Goal: Task Accomplishment & Management: Complete application form

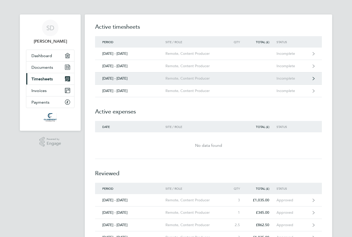
click at [287, 79] on div "Incomplete" at bounding box center [293, 78] width 32 height 4
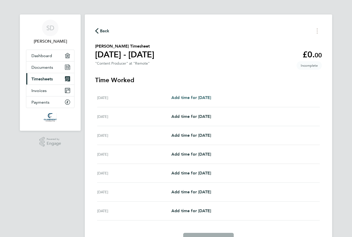
click at [206, 100] on span "Add time for [DATE]" at bounding box center [192, 97] width 40 height 5
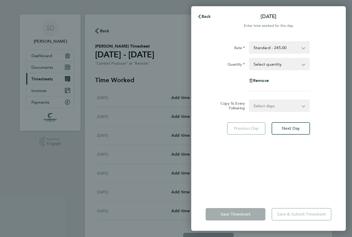
click at [280, 63] on select "Select quantity 0.5 1" at bounding box center [277, 63] width 54 height 11
select select "1"
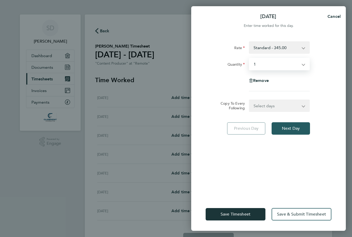
click at [284, 125] on button "Next Day" at bounding box center [291, 128] width 38 height 12
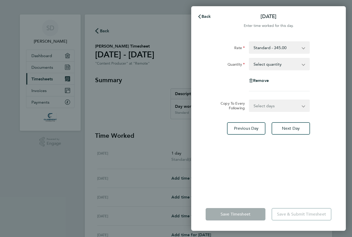
click at [300, 65] on select "Select quantity 0.5 1" at bounding box center [277, 63] width 54 height 11
select select "1"
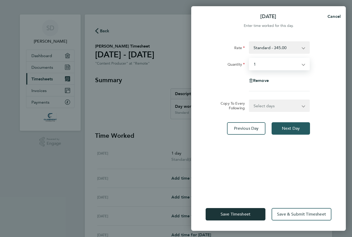
click at [294, 130] on span "Next Day" at bounding box center [291, 128] width 18 height 5
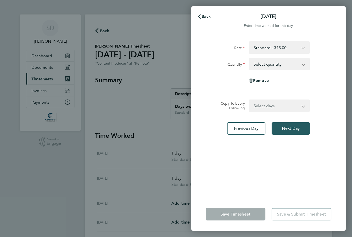
click at [293, 128] on span "Next Day" at bounding box center [291, 128] width 18 height 5
click at [298, 64] on select "Select quantity 0.5 1" at bounding box center [277, 63] width 54 height 11
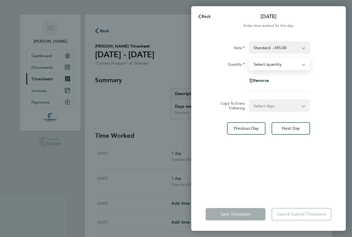
select select "1"
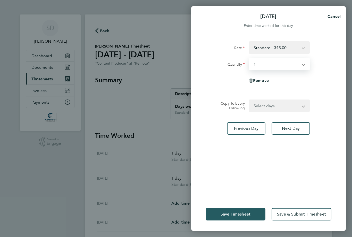
click at [237, 216] on span "Save Timesheet" at bounding box center [236, 213] width 30 height 5
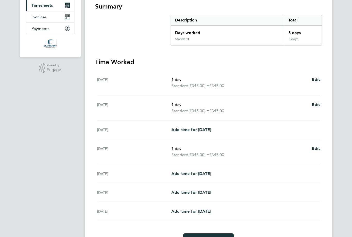
scroll to position [87, 0]
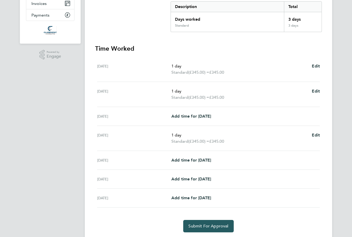
click at [206, 226] on span "Submit For Approval" at bounding box center [209, 225] width 40 height 5
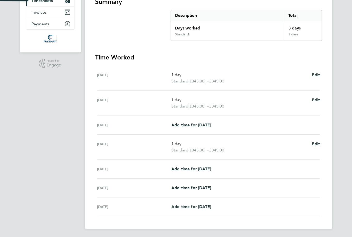
scroll to position [62, 0]
